Goal: Information Seeking & Learning: Check status

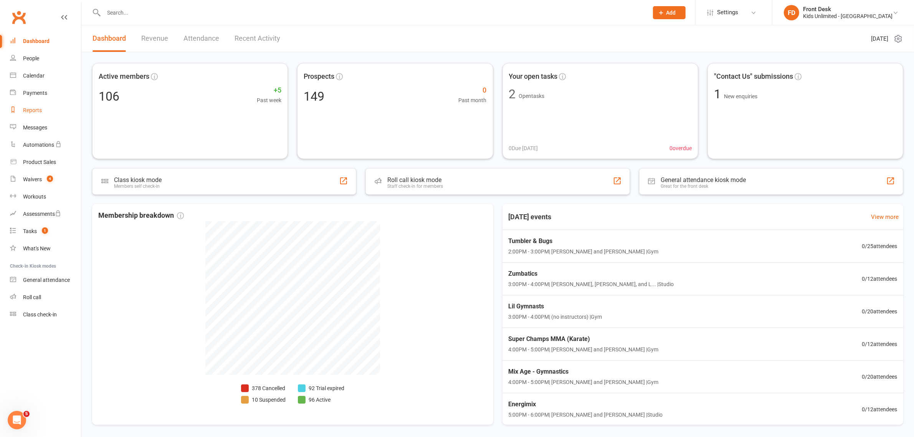
click at [33, 110] on div "Reports" at bounding box center [32, 110] width 19 height 6
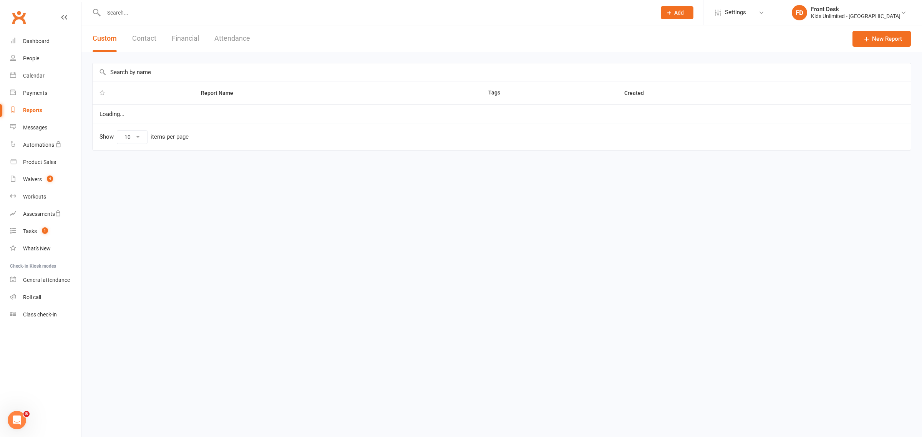
select select "100"
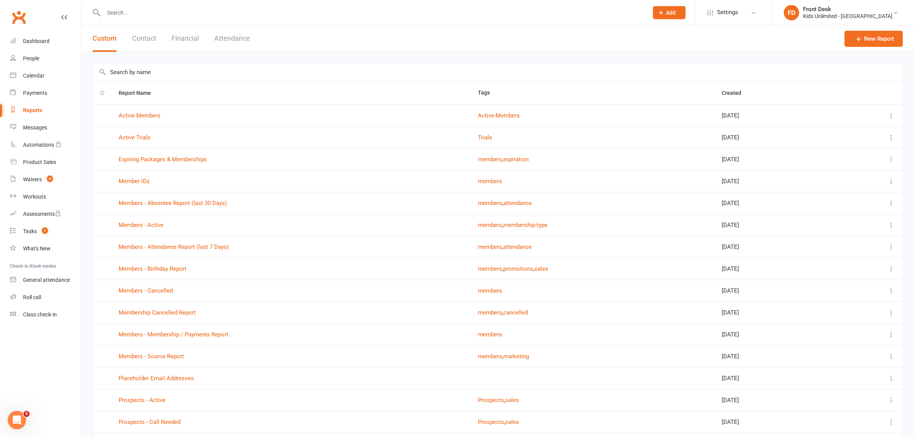
click at [188, 37] on button "Financial" at bounding box center [185, 38] width 27 height 26
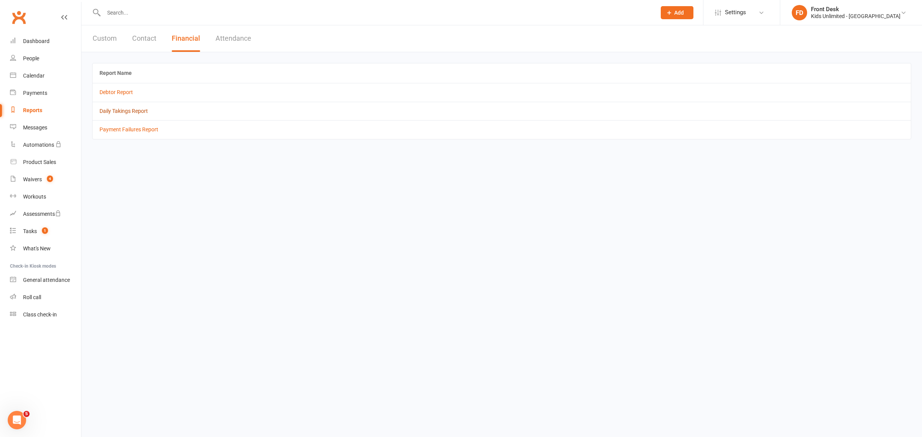
click at [128, 113] on link "Daily Takings Report" at bounding box center [123, 111] width 48 height 6
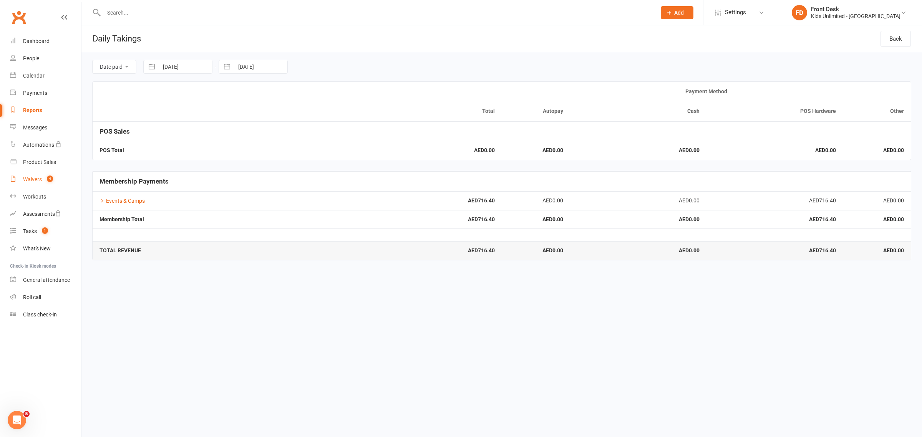
click at [30, 184] on link "Waivers 4" at bounding box center [45, 179] width 71 height 17
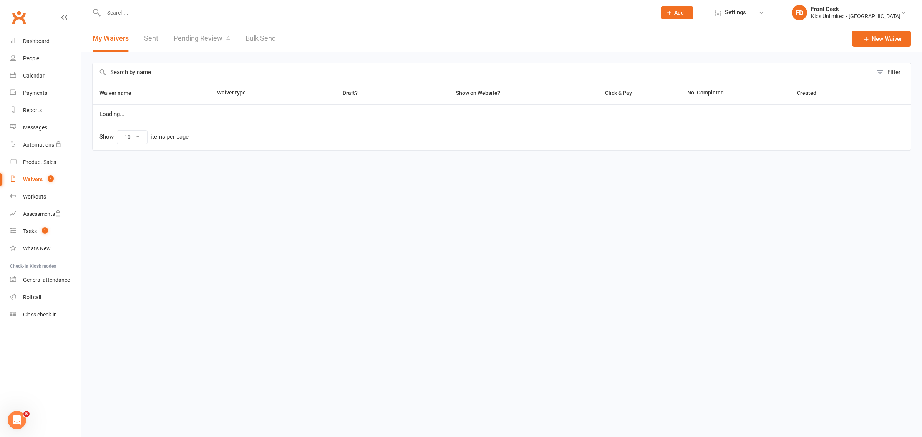
click at [200, 39] on link "Pending Review 4" at bounding box center [202, 38] width 56 height 26
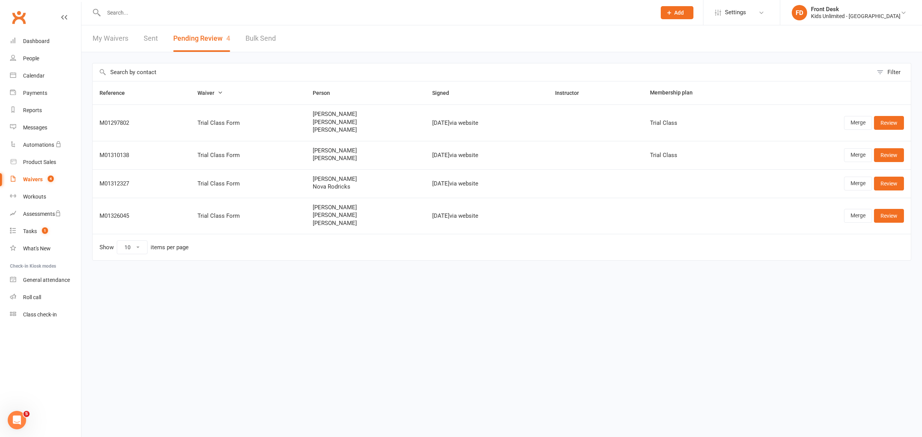
click at [144, 11] on input "text" at bounding box center [375, 12] width 549 height 11
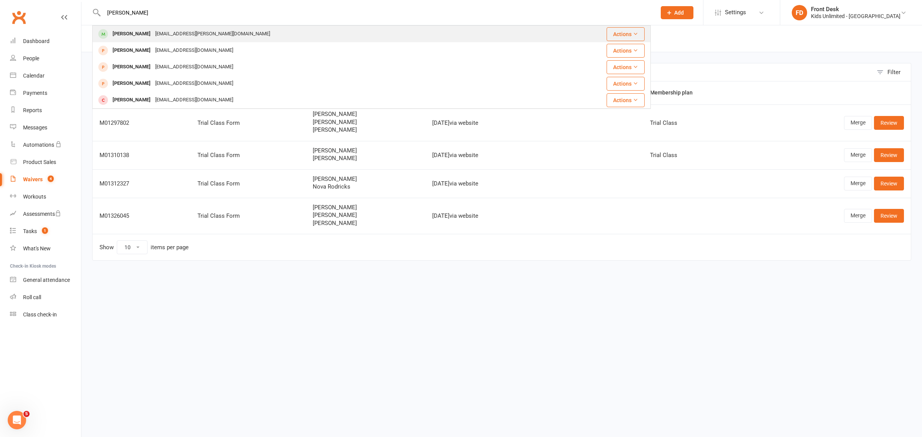
type input "[PERSON_NAME]"
click at [153, 36] on div "[PERSON_NAME]" at bounding box center [131, 33] width 43 height 11
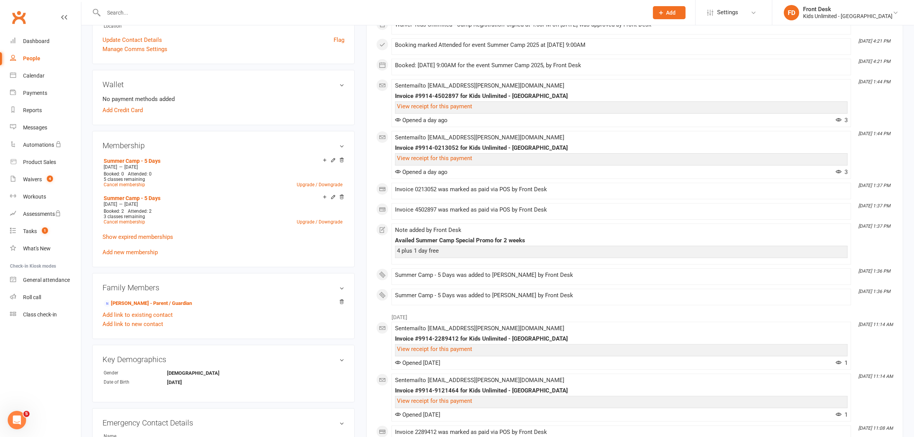
scroll to position [192, 0]
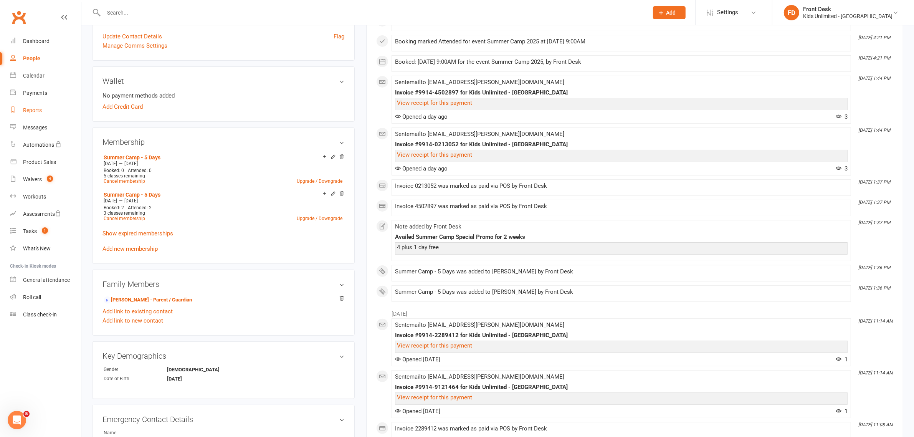
drag, startPoint x: 29, startPoint y: 110, endPoint x: 49, endPoint y: 104, distance: 20.8
click at [30, 109] on div "Reports" at bounding box center [32, 110] width 19 height 6
select select "100"
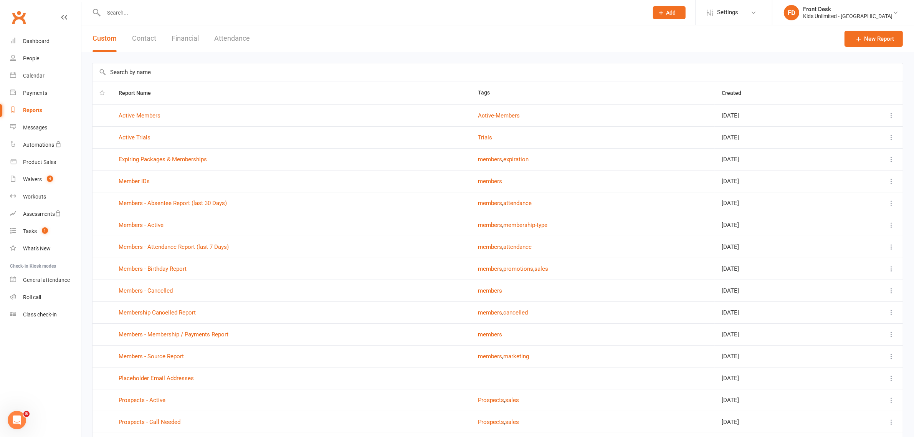
click at [196, 37] on button "Financial" at bounding box center [185, 38] width 27 height 26
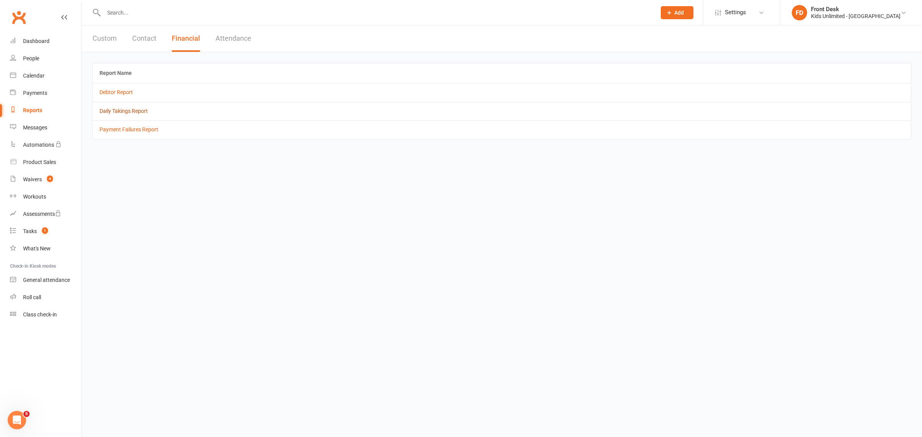
click at [126, 111] on link "Daily Takings Report" at bounding box center [123, 111] width 48 height 6
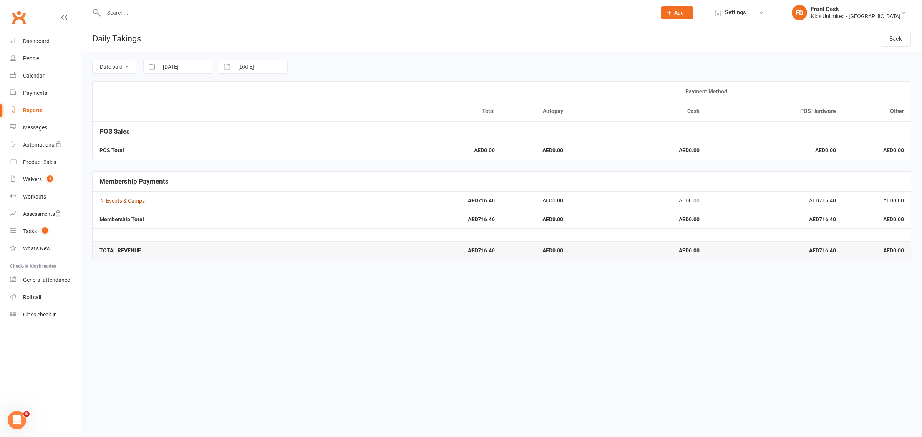
click at [113, 200] on link "Events & Camps" at bounding box center [121, 201] width 45 height 6
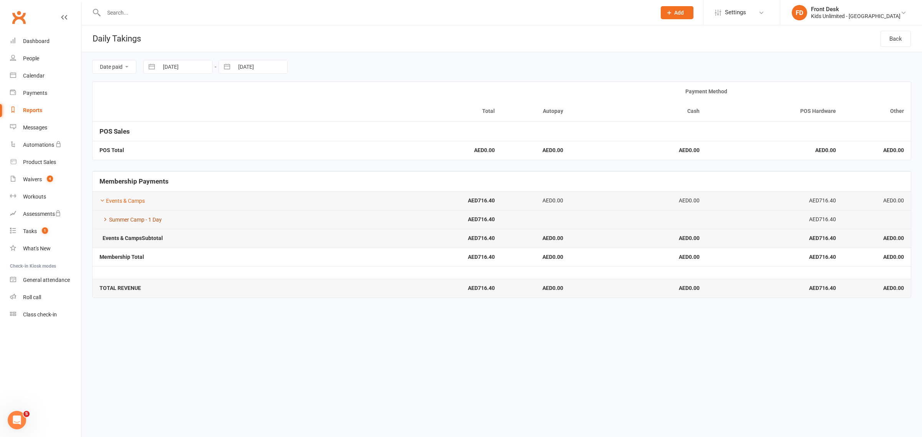
click at [127, 219] on link "Summer Camp - 1 Day" at bounding box center [130, 220] width 62 height 6
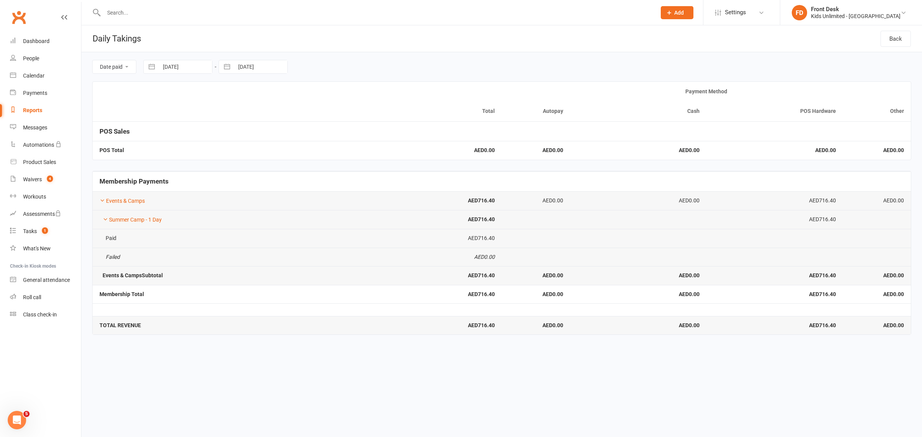
click at [291, 346] on html "Prospect Member Non-attending contact Class / event Appointment Task Membership…" at bounding box center [461, 173] width 922 height 346
